Goal: Information Seeking & Learning: Compare options

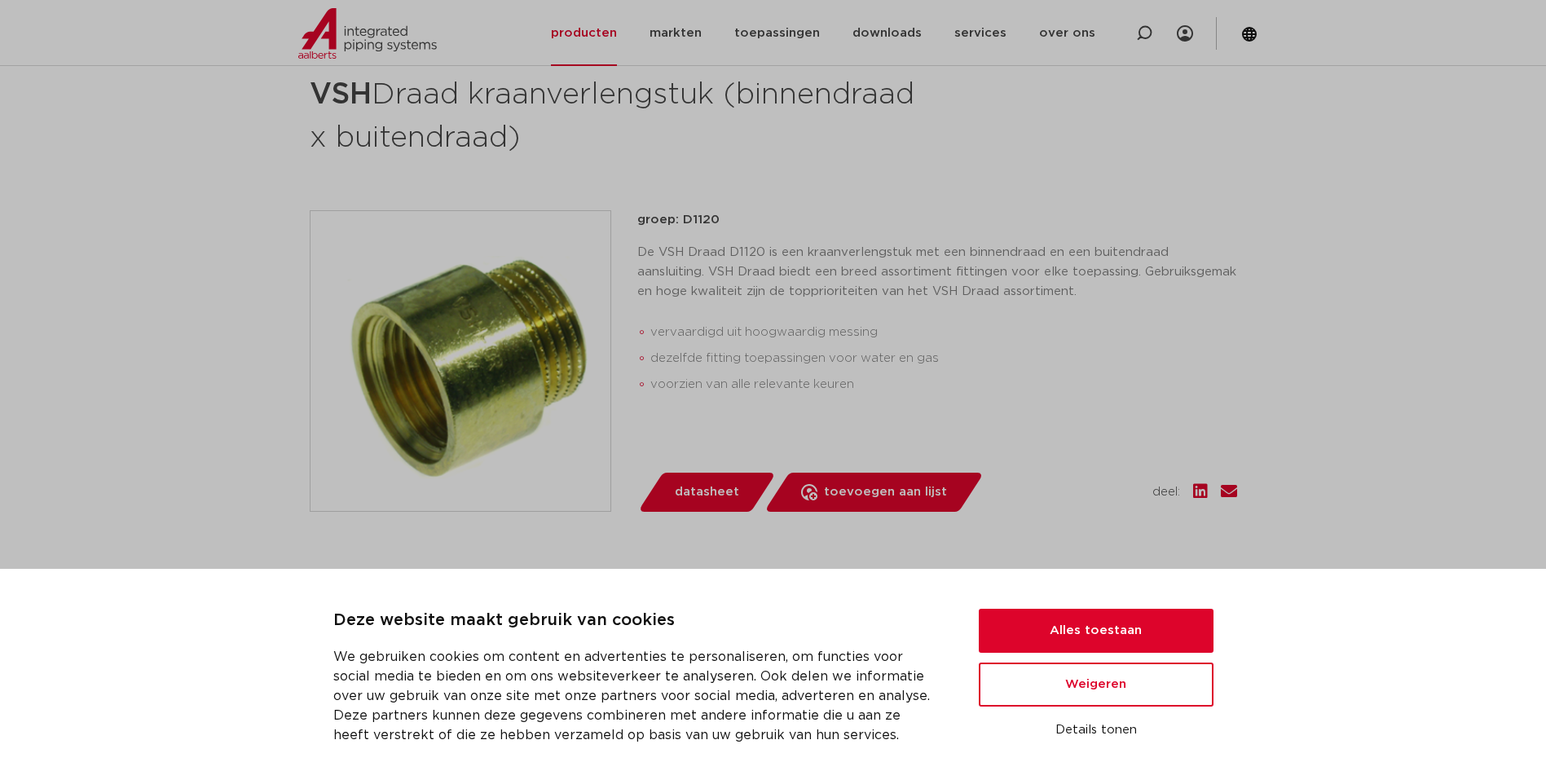
scroll to position [408, 0]
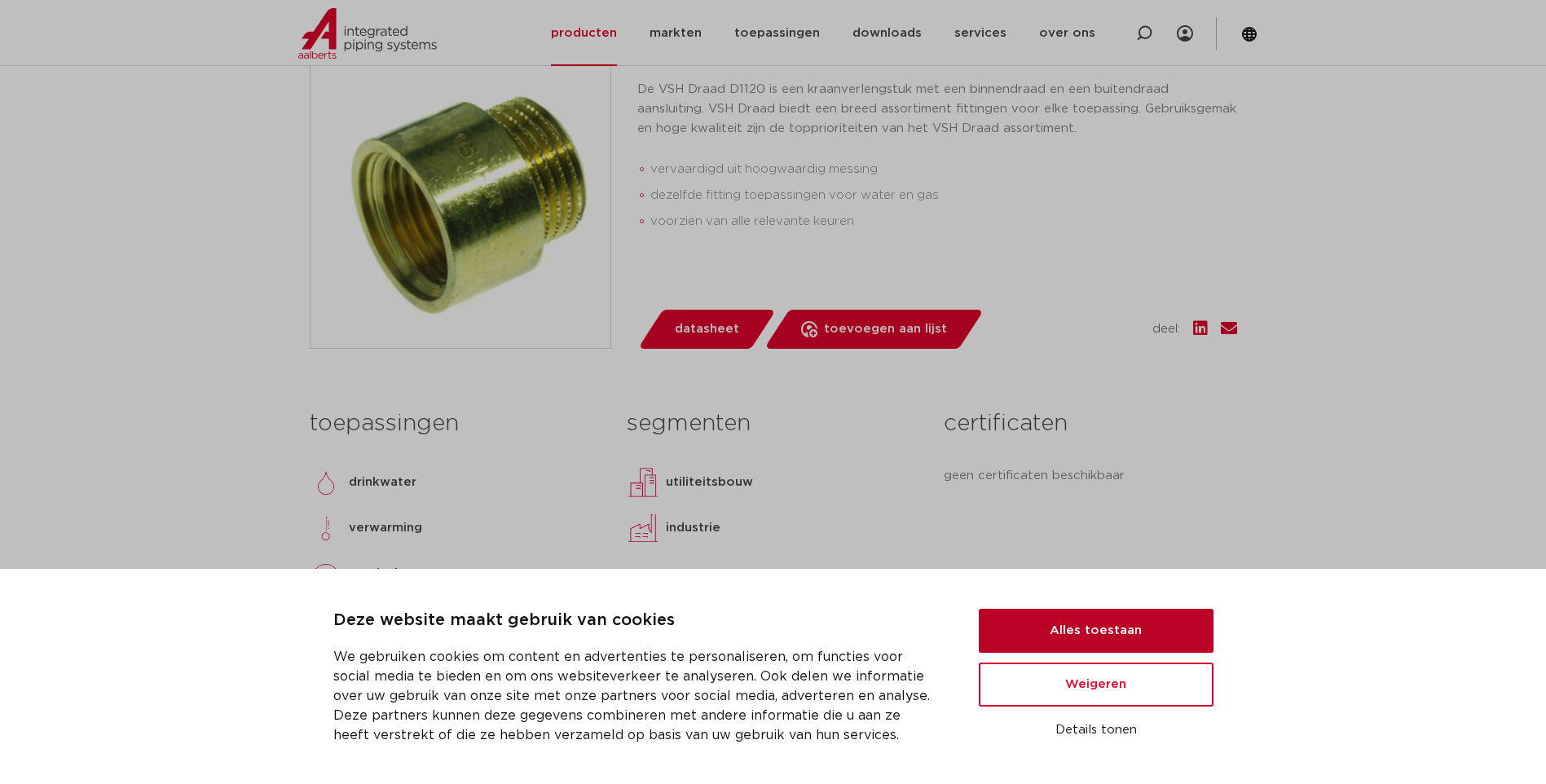
click at [1120, 629] on button "Alles toestaan" at bounding box center [1096, 631] width 235 height 44
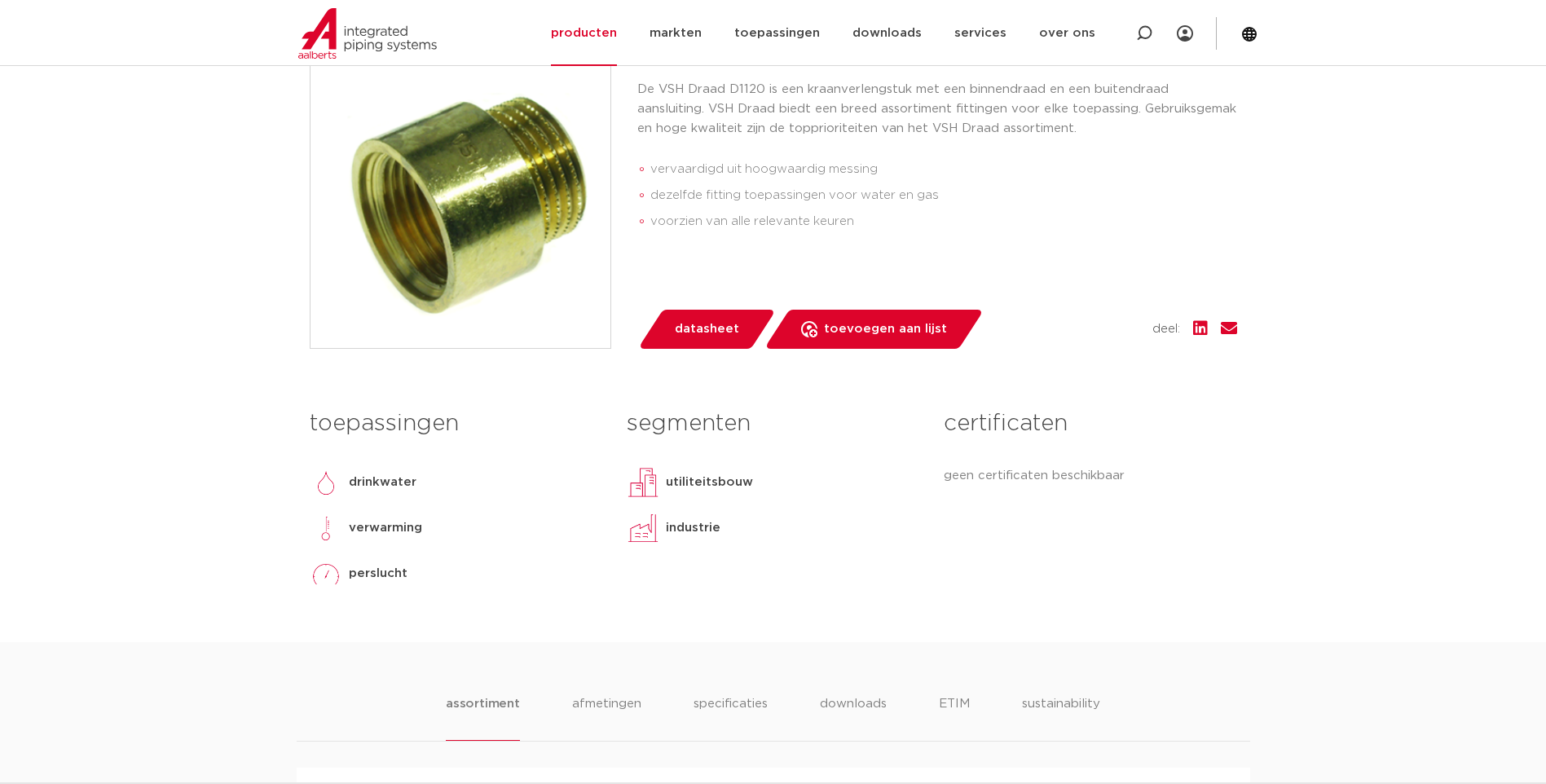
scroll to position [0, 0]
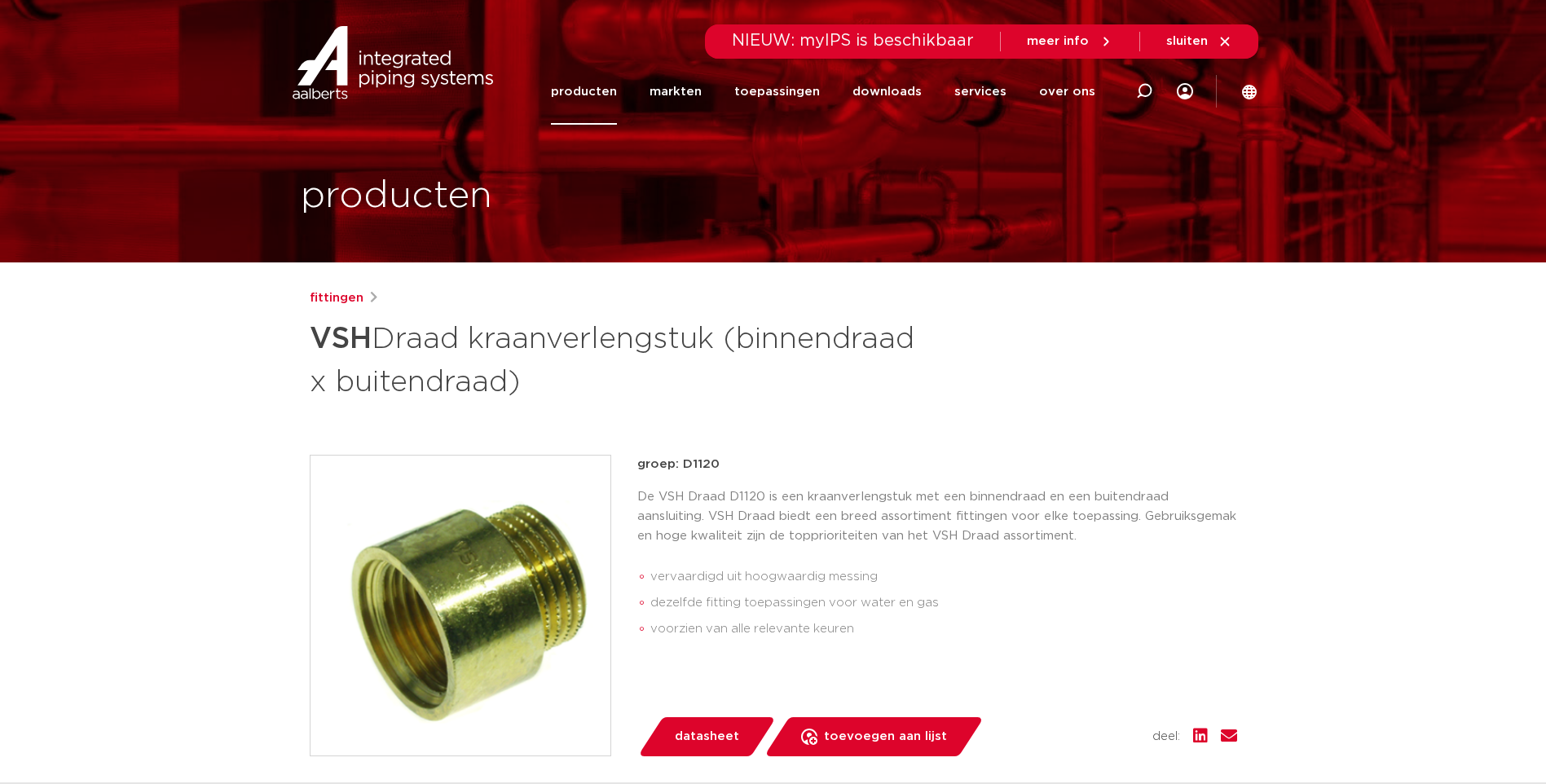
click at [587, 96] on link "producten" at bounding box center [584, 91] width 66 height 66
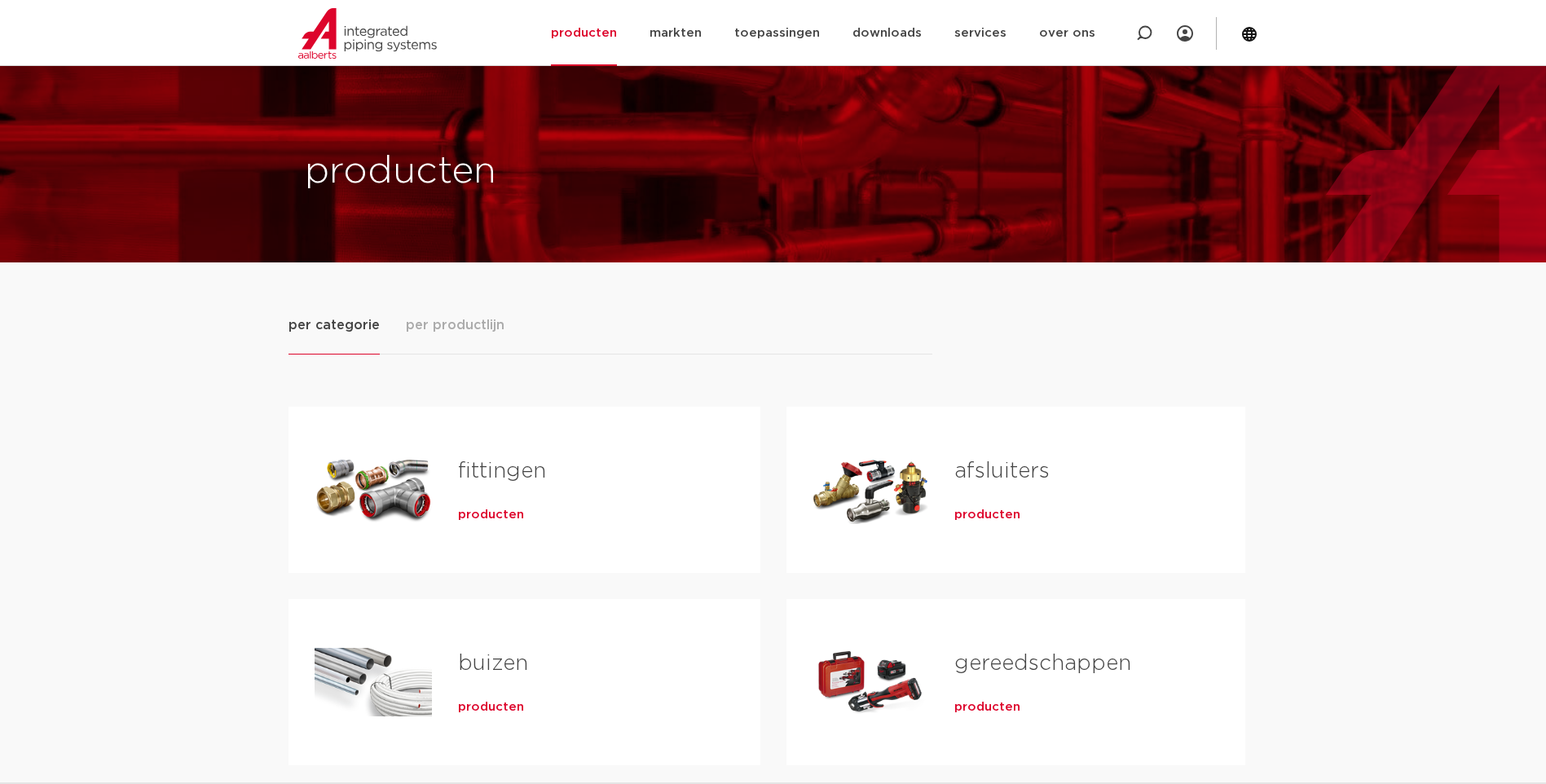
scroll to position [163, 0]
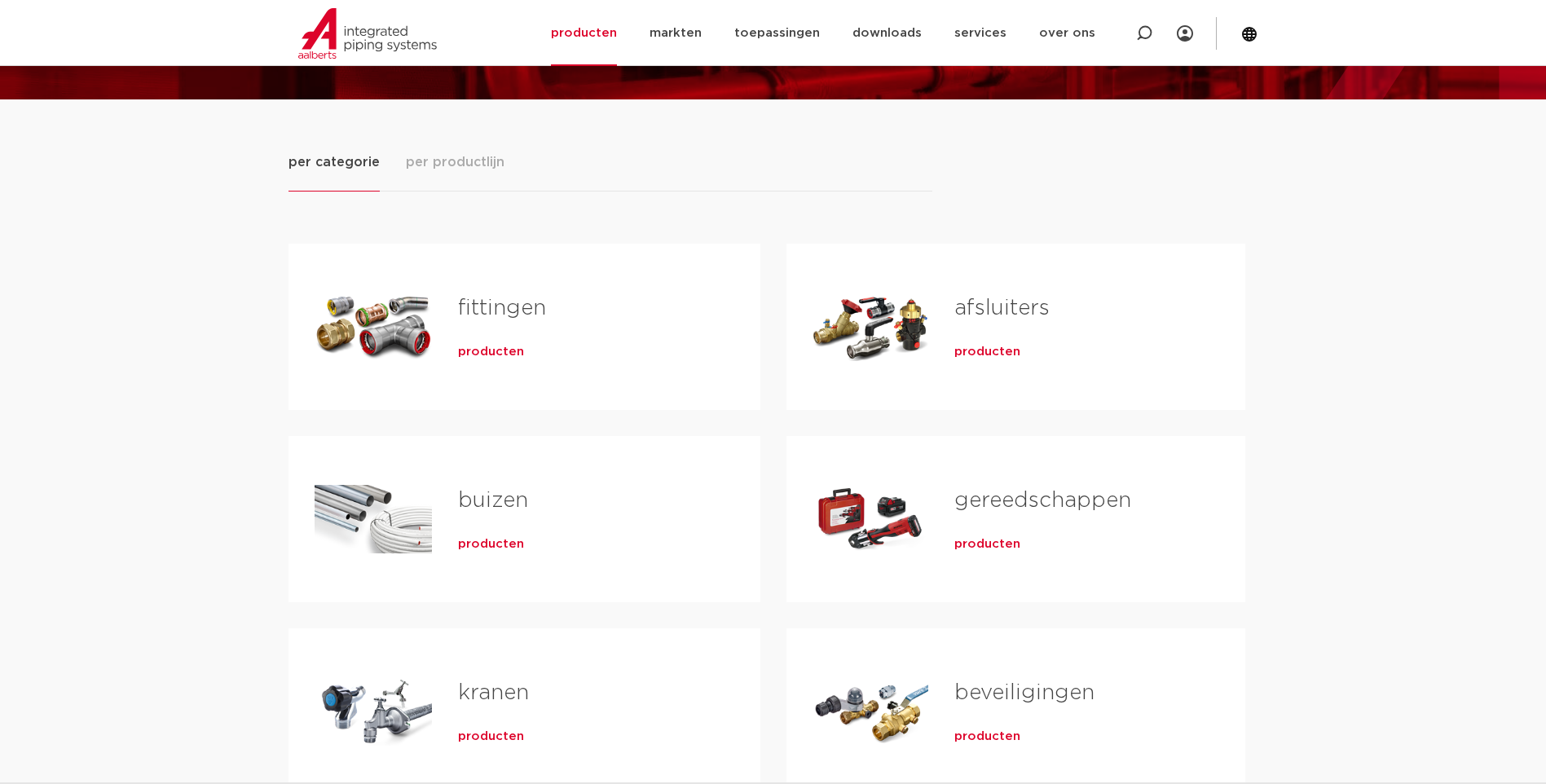
click at [492, 305] on link "fittingen" at bounding box center [502, 308] width 88 height 21
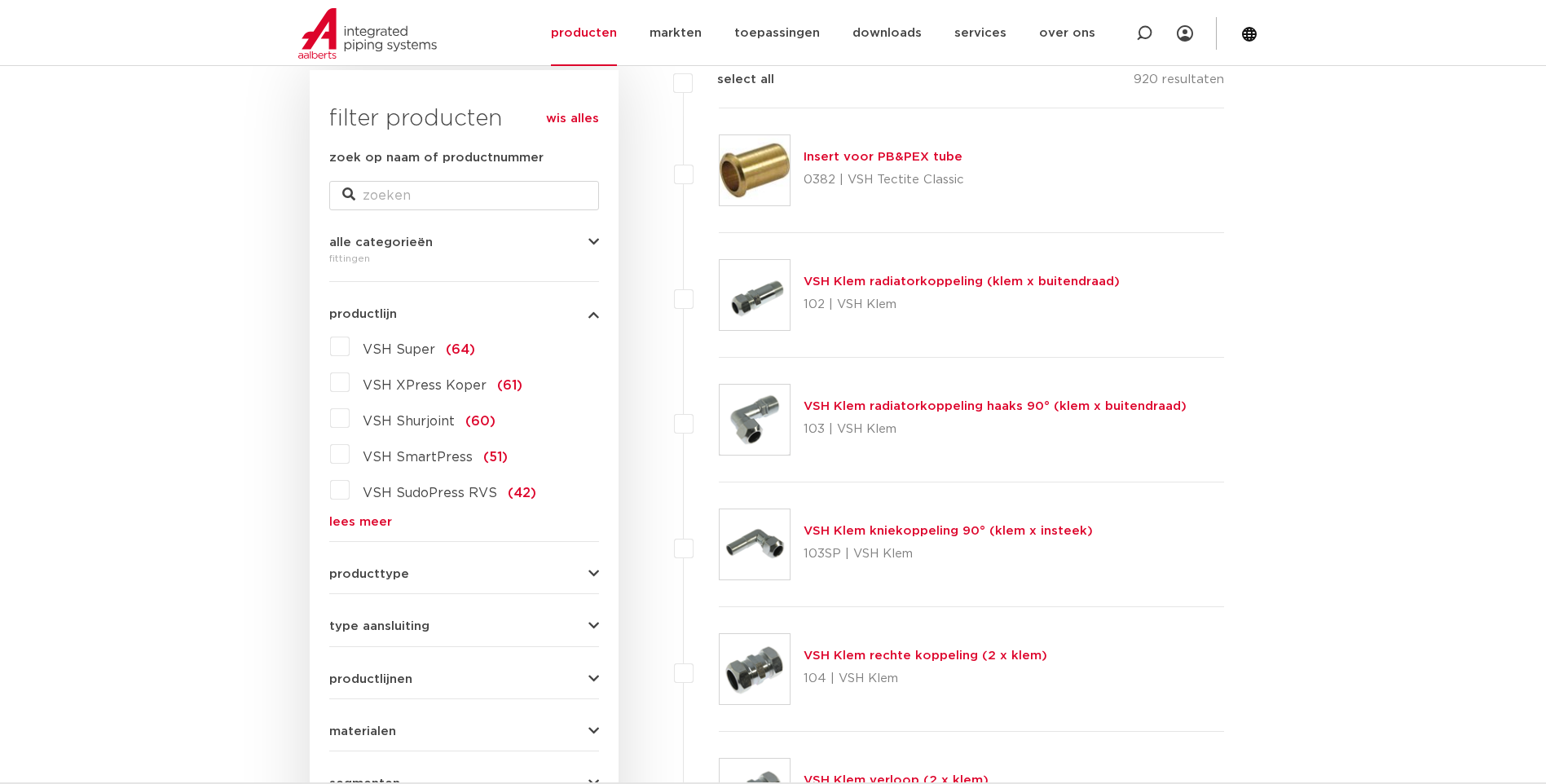
scroll to position [326, 0]
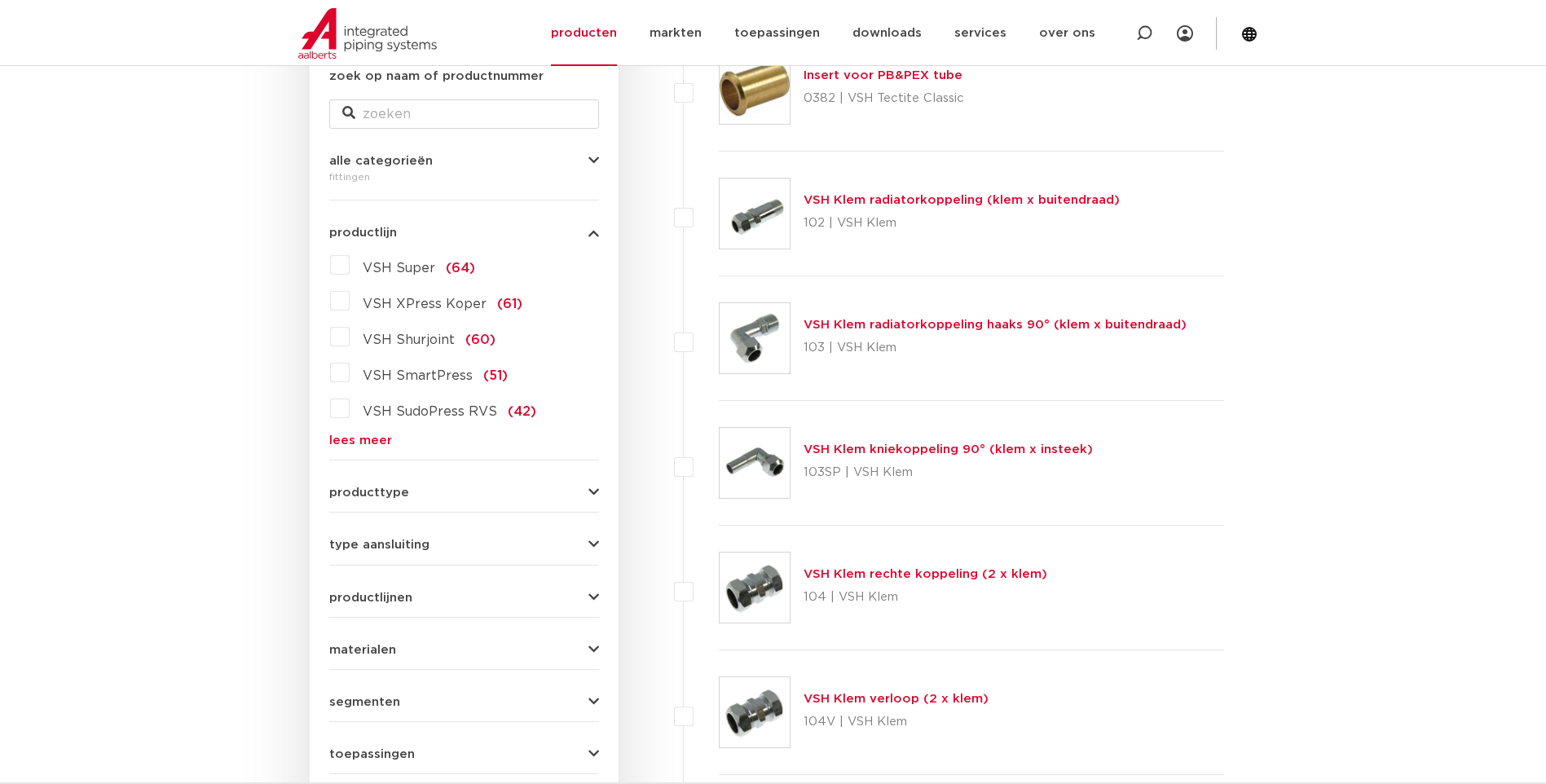
click at [410, 492] on button "producttype" at bounding box center [464, 492] width 270 height 12
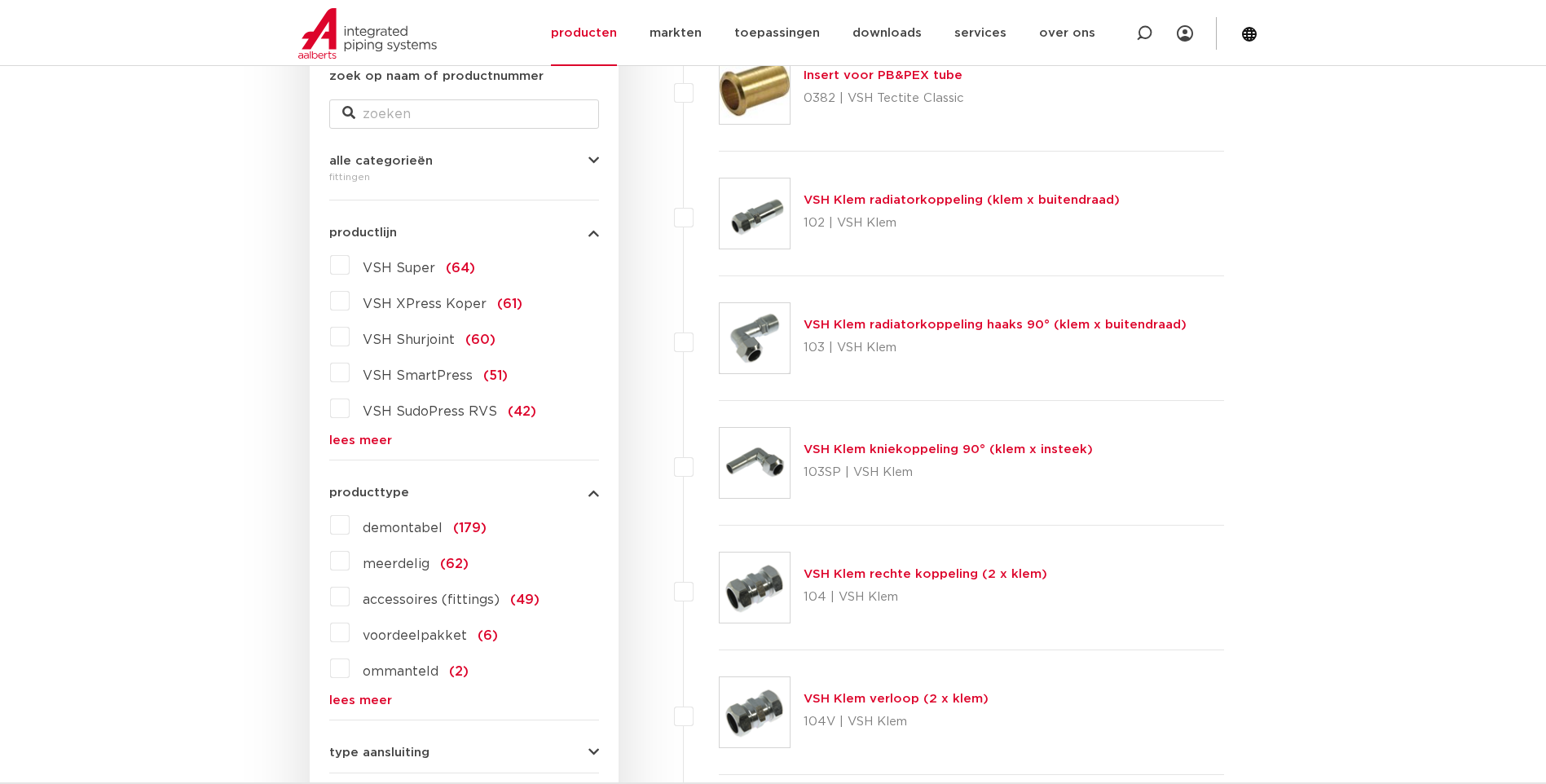
click at [410, 492] on button "producttype" at bounding box center [464, 492] width 270 height 12
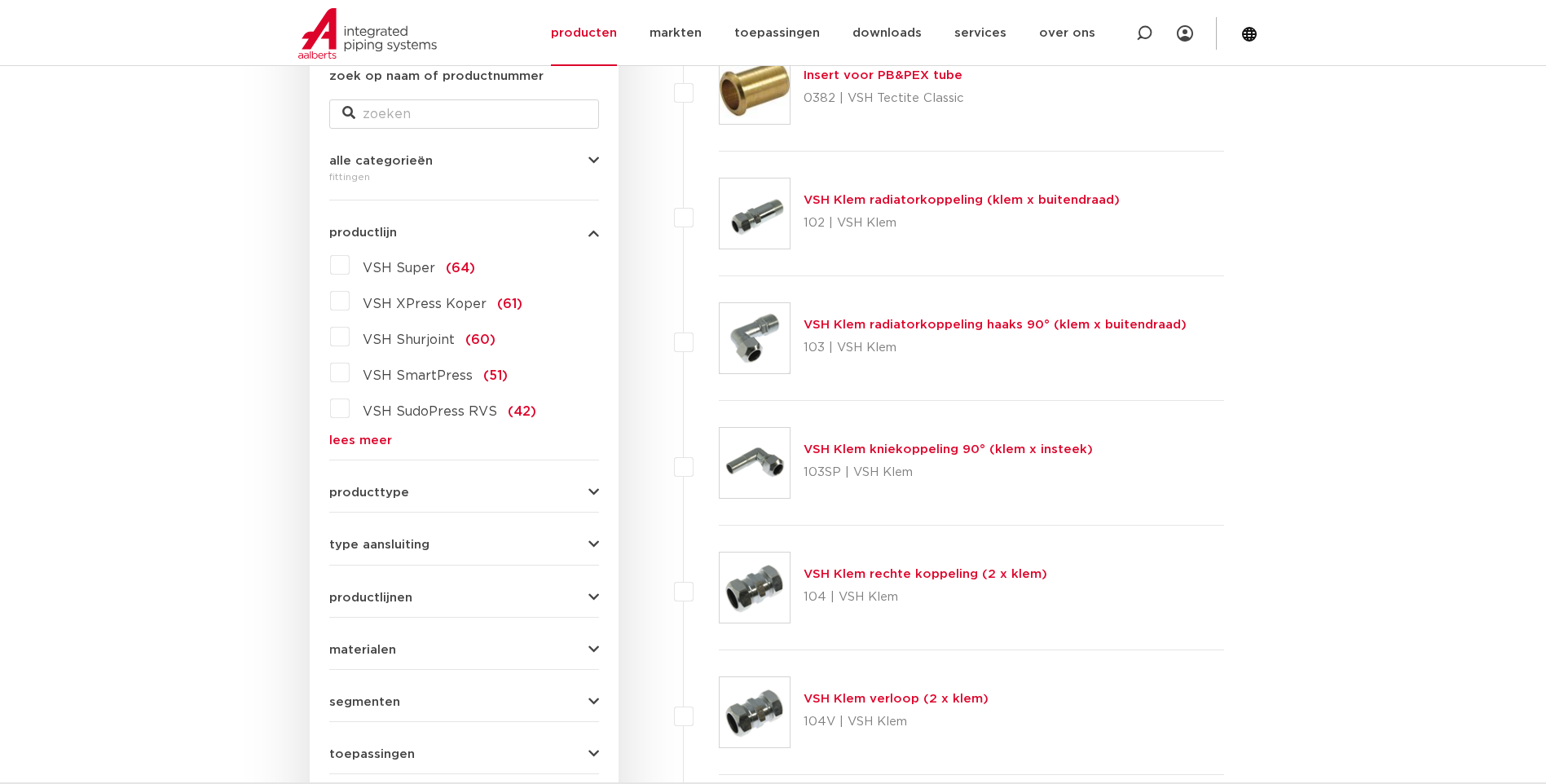
scroll to position [489, 0]
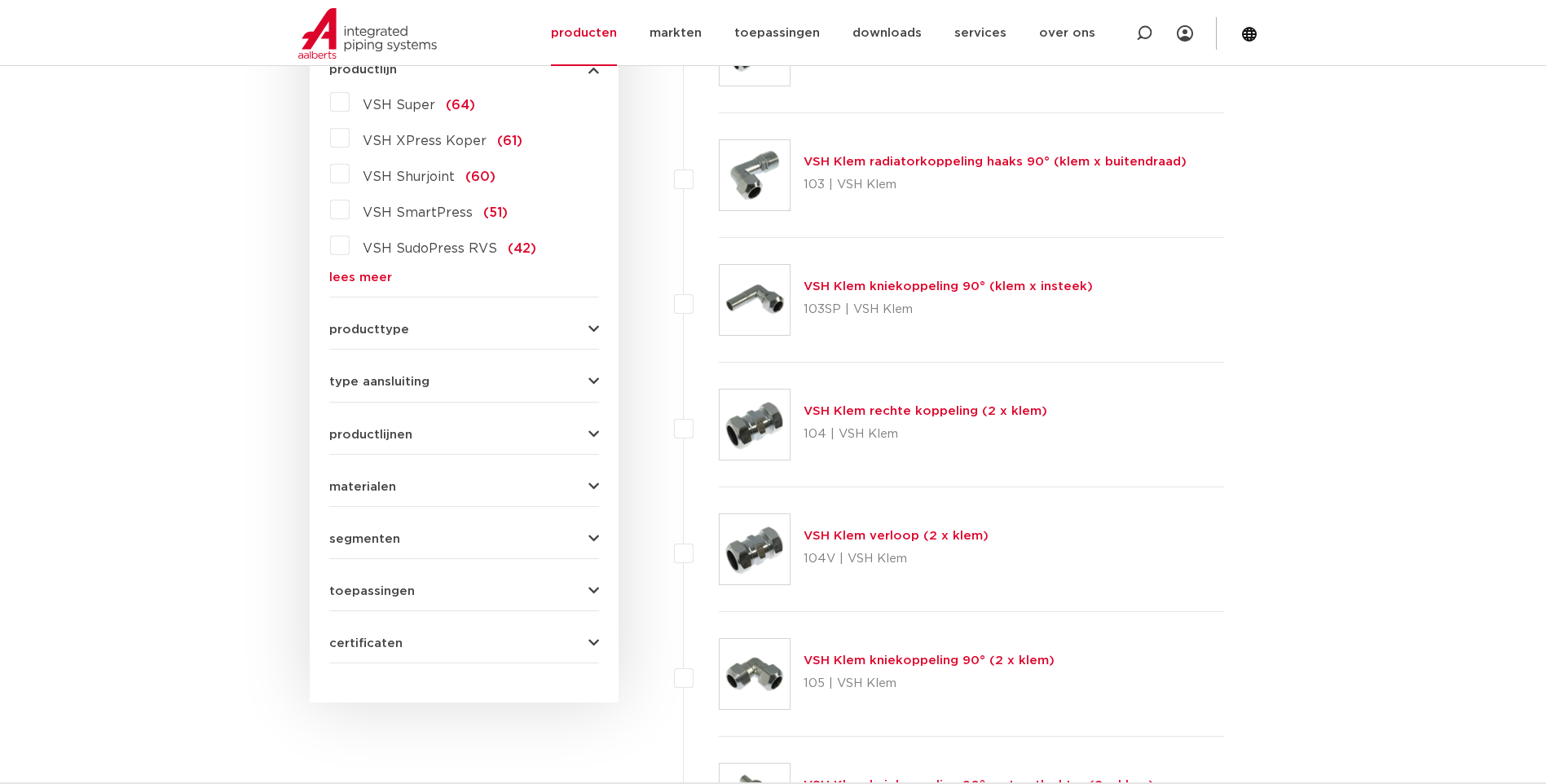
click at [394, 380] on span "type aansluiting" at bounding box center [379, 381] width 100 height 12
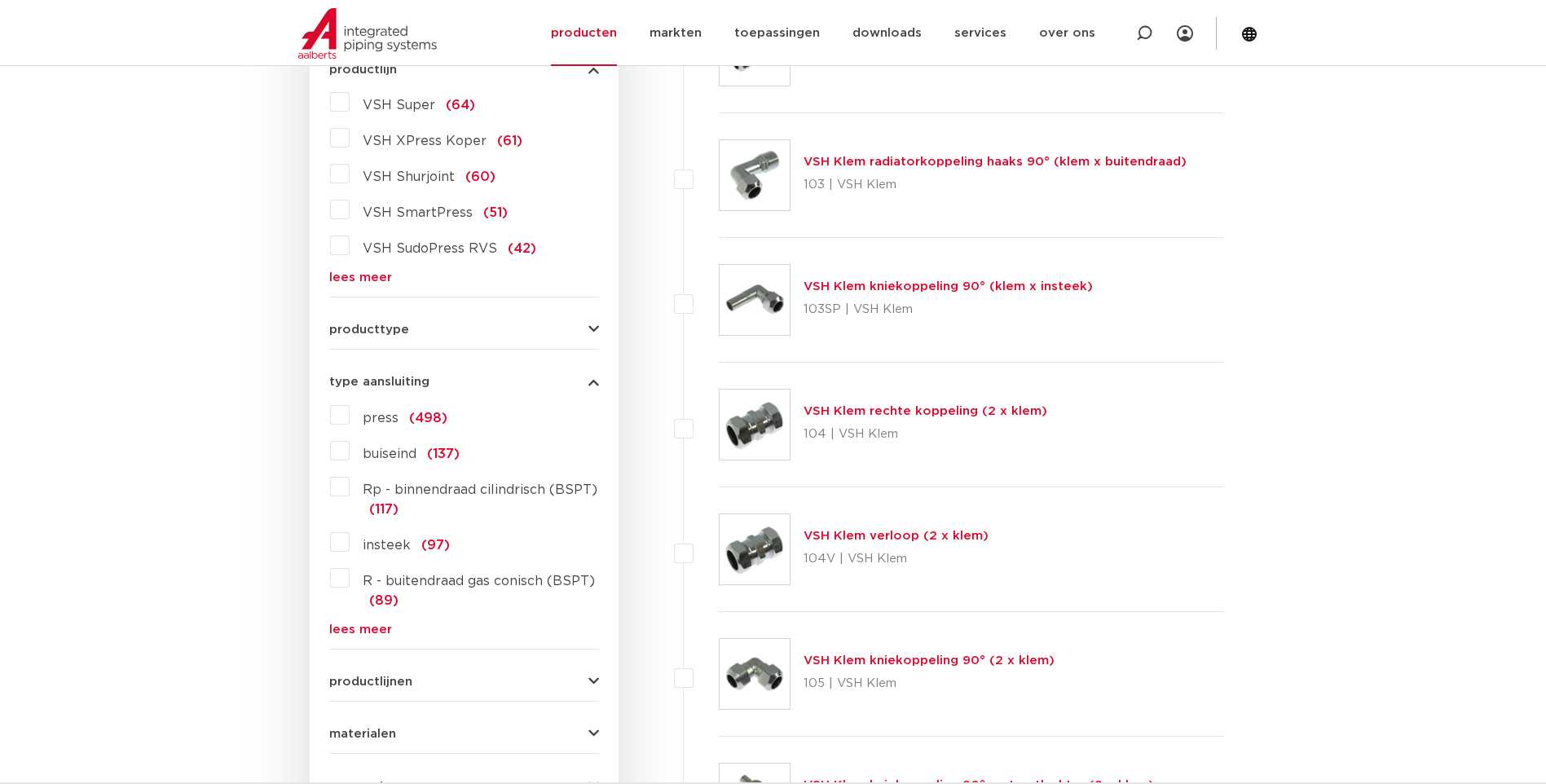
click at [368, 630] on link "lees meer" at bounding box center [464, 630] width 270 height 12
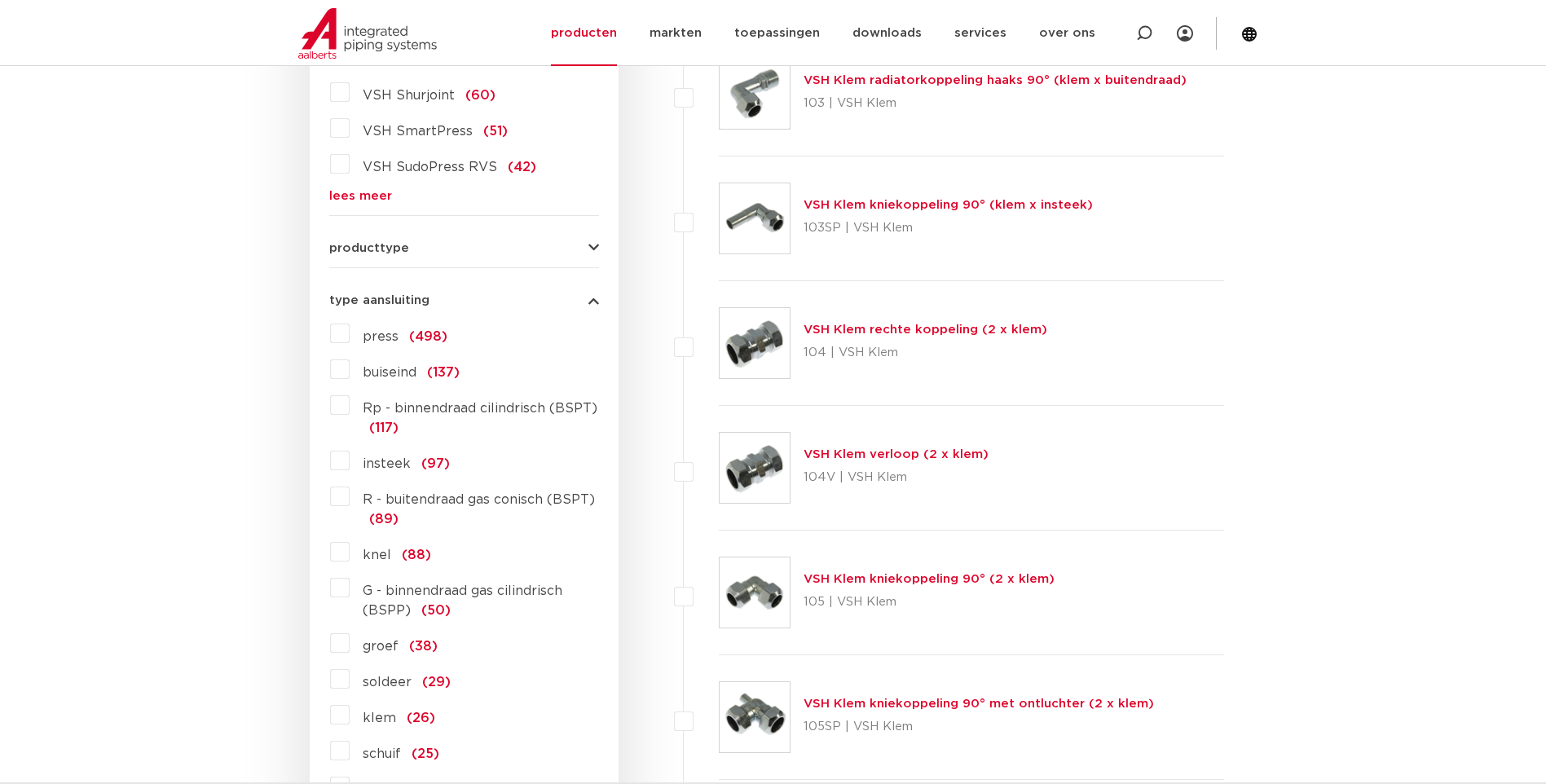
click at [350, 588] on label "G - binnendraad gas cilindrisch (BSPP) (50)" at bounding box center [474, 596] width 249 height 45
click at [0, 0] on input "G - binnendraad gas cilindrisch (BSPP) (50)" at bounding box center [0, 0] width 0 height 0
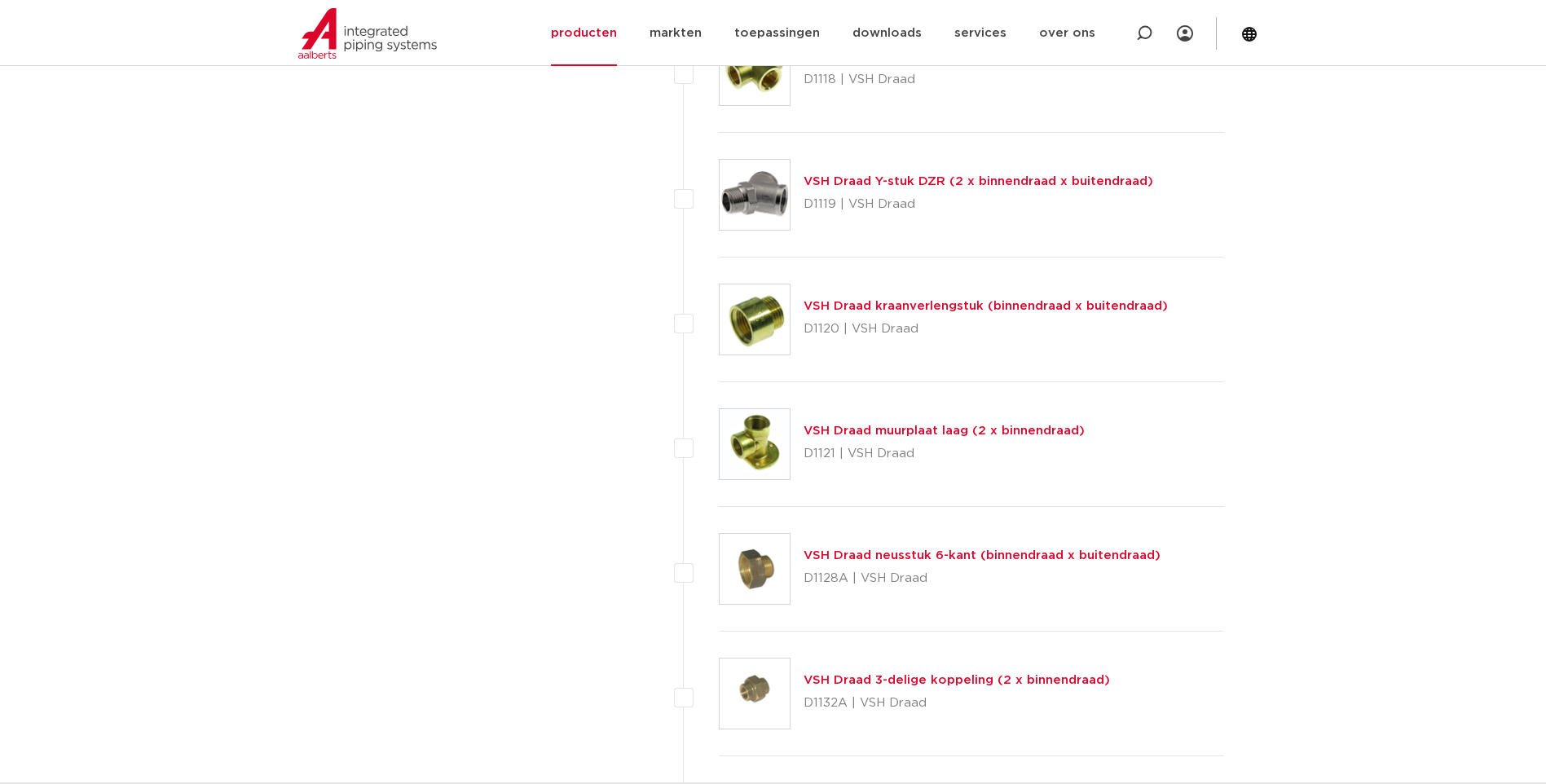
scroll to position [2546, 0]
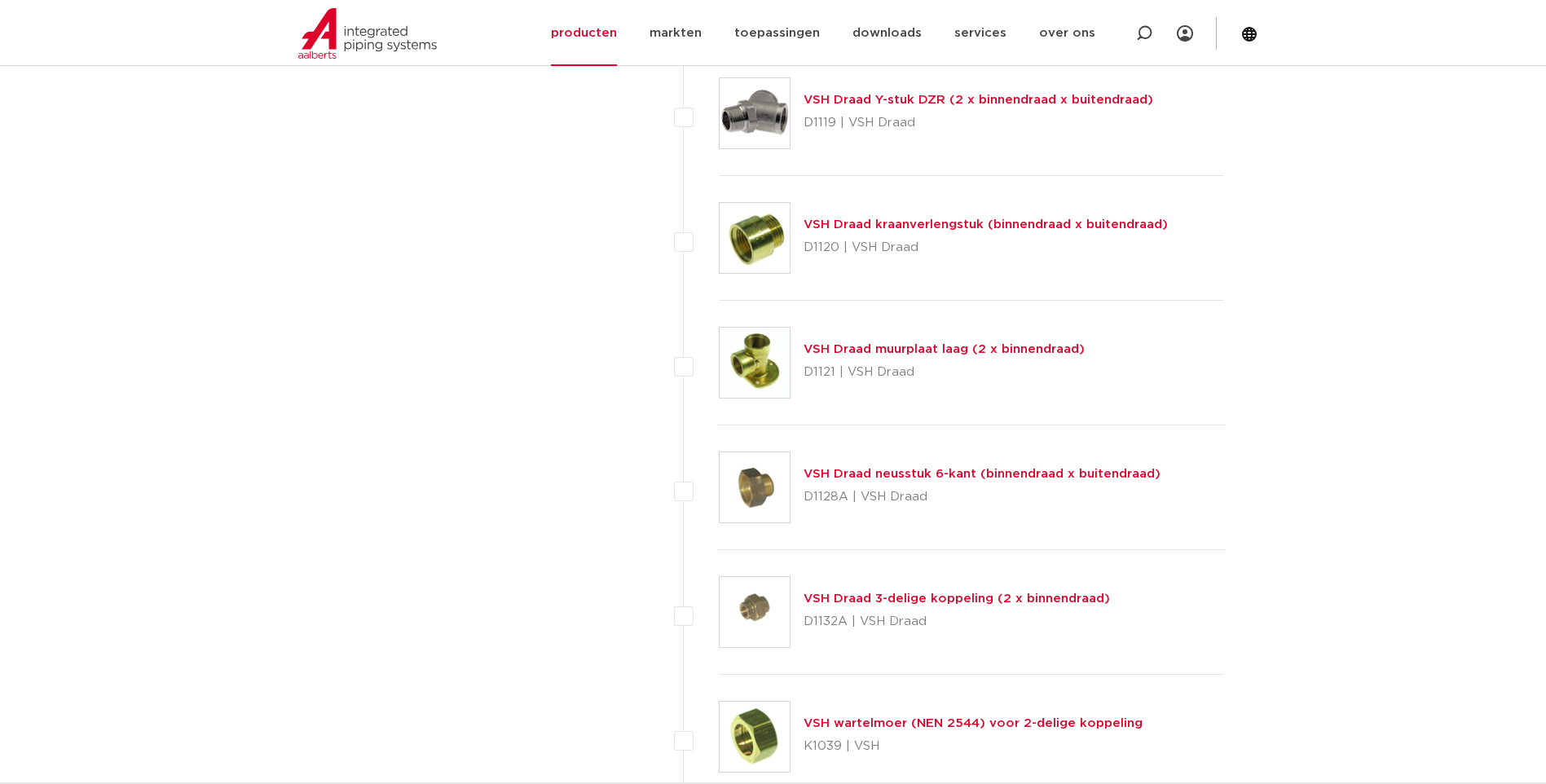
click at [999, 472] on link "VSH Draad neusstuk 6-kant (binnendraad x buitendraad)" at bounding box center [982, 473] width 357 height 12
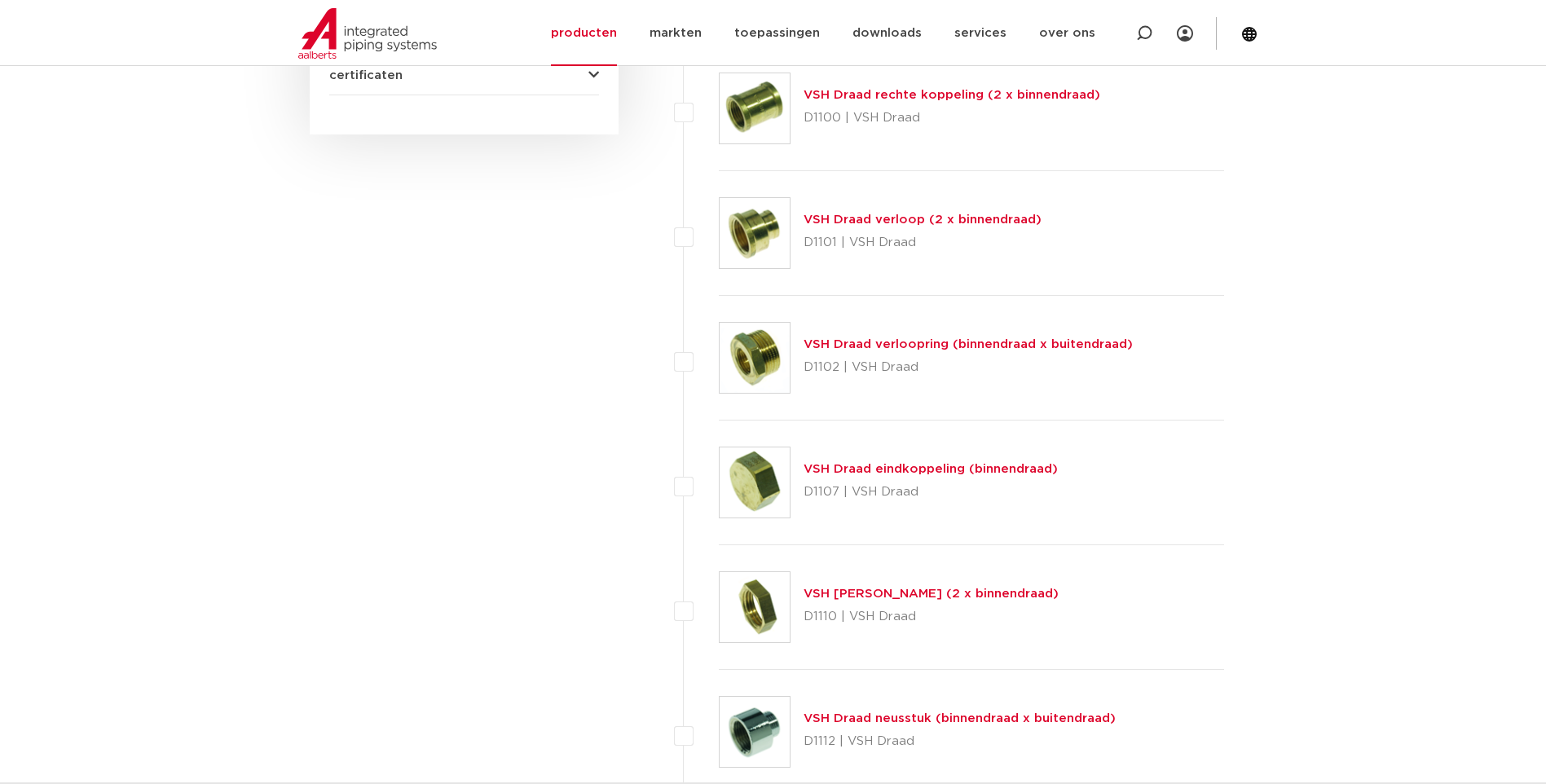
scroll to position [1466, 0]
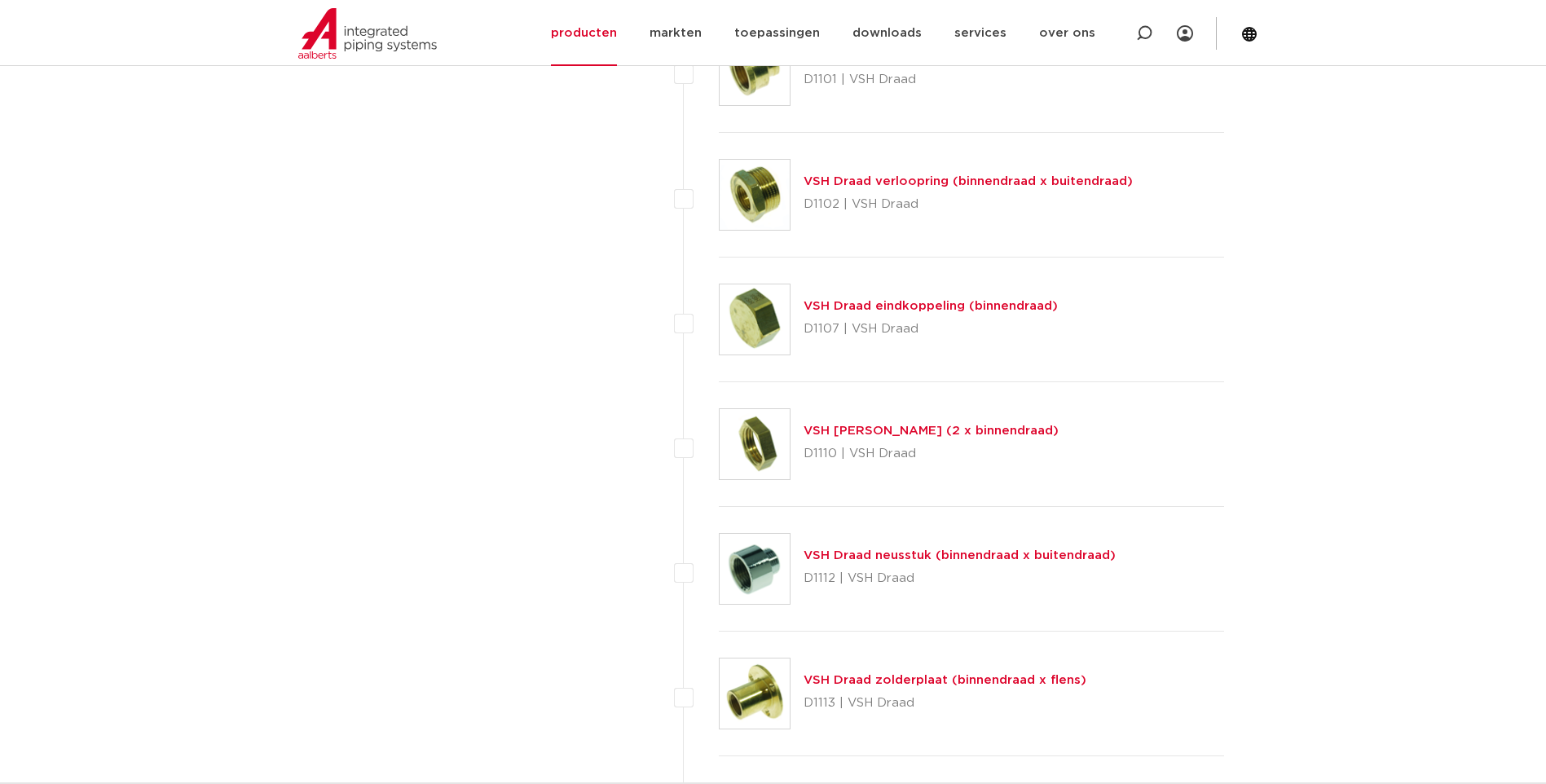
click at [905, 555] on link "VSH Draad neusstuk (binnendraad x buitendraad)" at bounding box center [960, 555] width 312 height 12
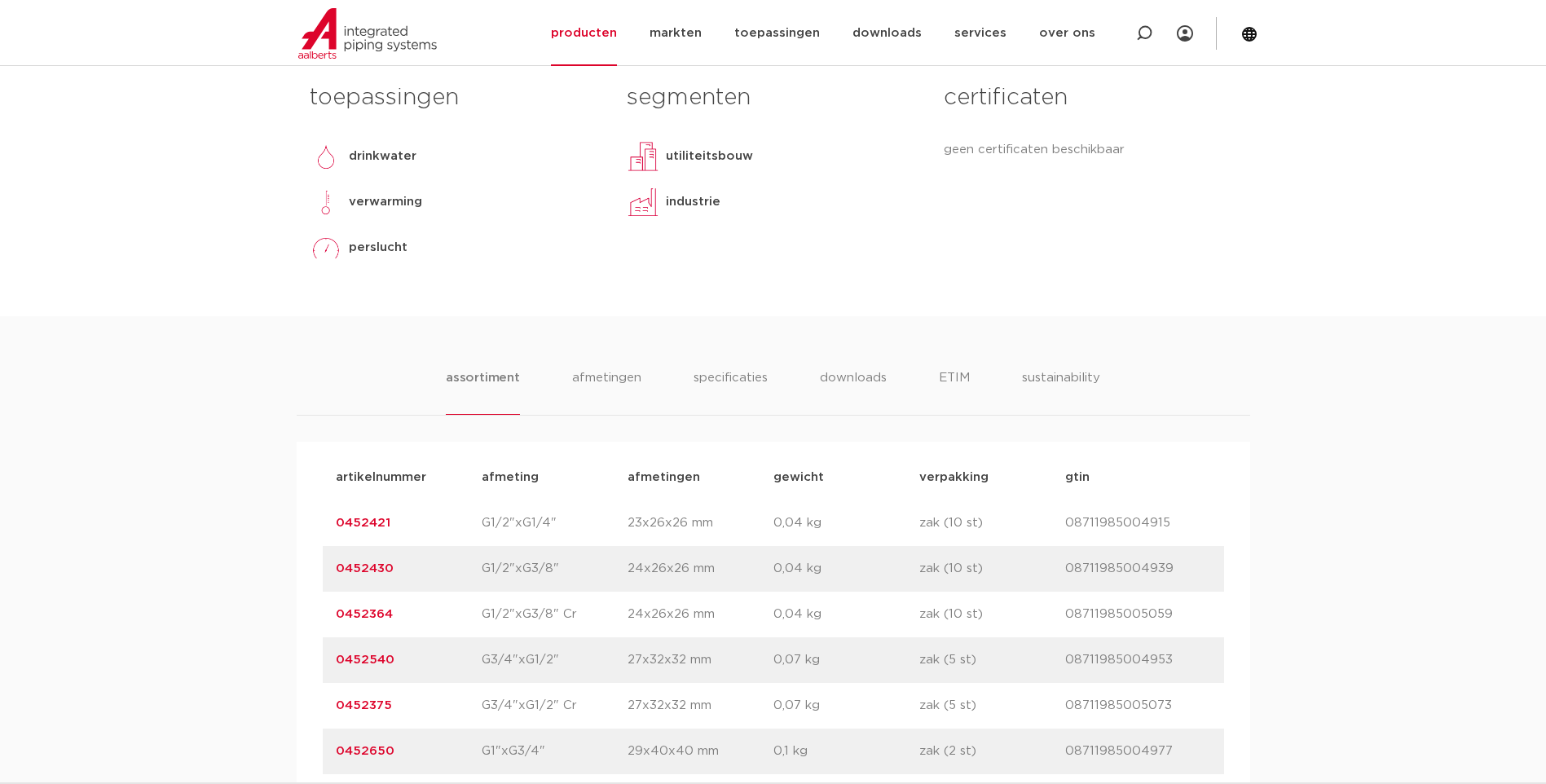
scroll to position [897, 0]
